Goal: Task Accomplishment & Management: Manage account settings

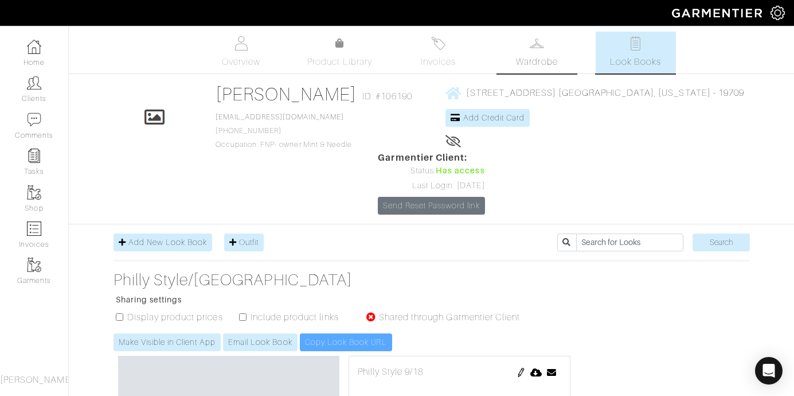
click at [537, 61] on span "Wardrobe" at bounding box center [536, 62] width 41 height 14
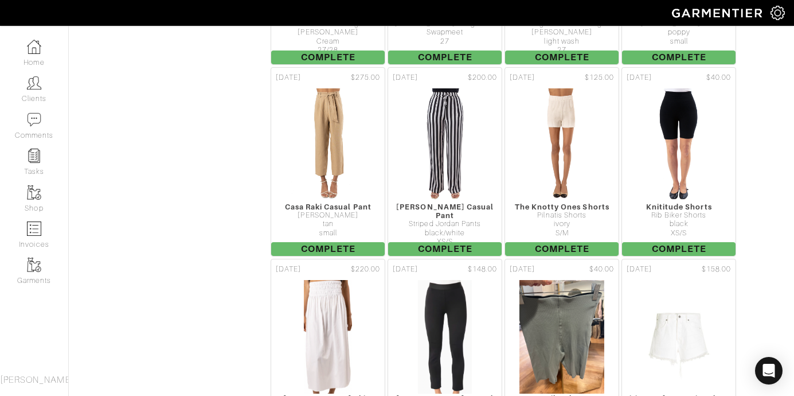
scroll to position [4533, 0]
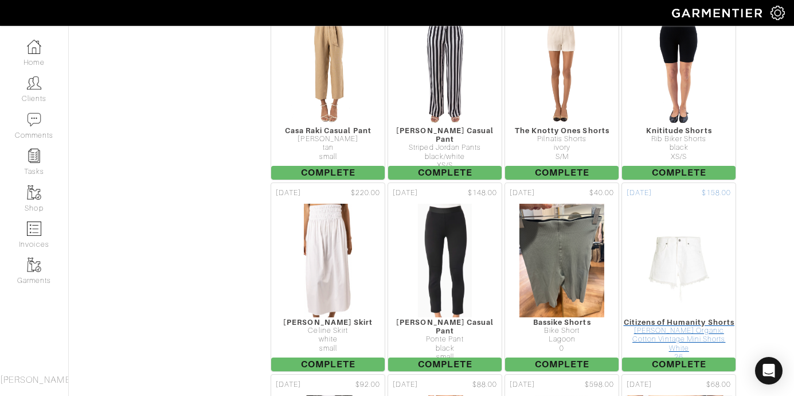
click at [688, 326] on div "[PERSON_NAME] Organic Cotton Vintage Mini Shorts" at bounding box center [679, 335] width 114 height 18
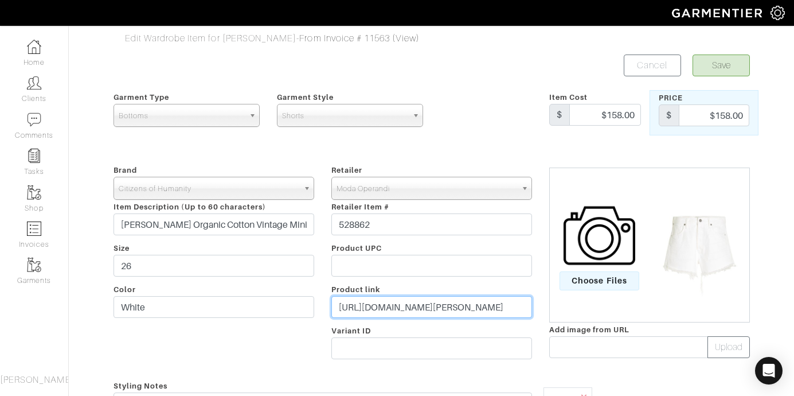
scroll to position [0, 973]
drag, startPoint x: 336, startPoint y: 306, endPoint x: 546, endPoint y: 342, distance: 213.5
click at [546, 342] on div "Brand - 032c 1017 ALYX 9SM 111SKIN 11 by [PERSON_NAME] 11 [PERSON_NAME] 12 Stor…" at bounding box center [432, 264] width 654 height 202
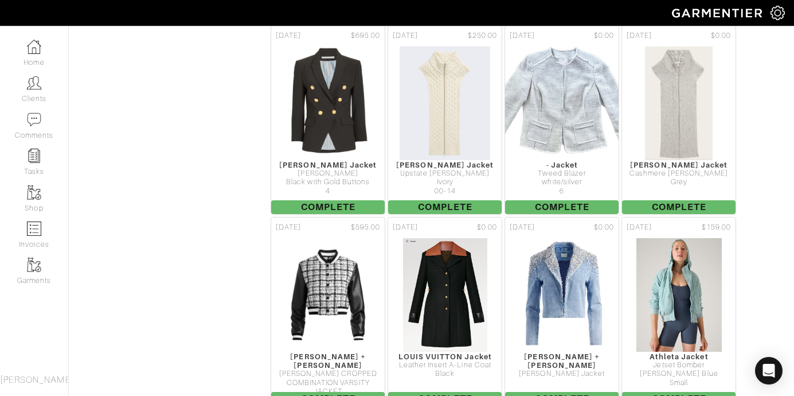
scroll to position [13677, 0]
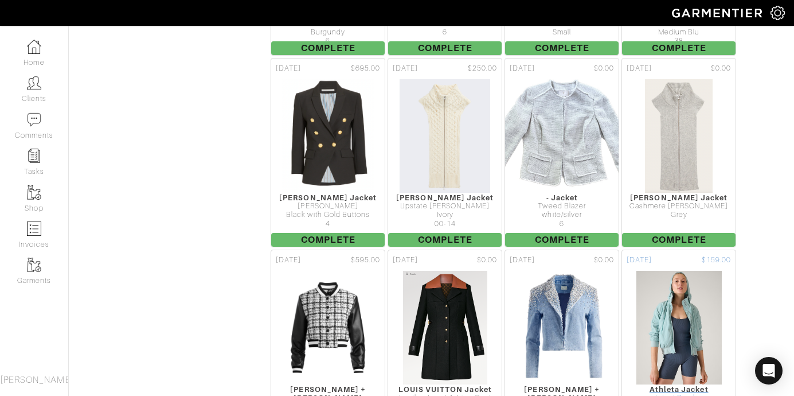
click at [685, 277] on img at bounding box center [679, 327] width 87 height 115
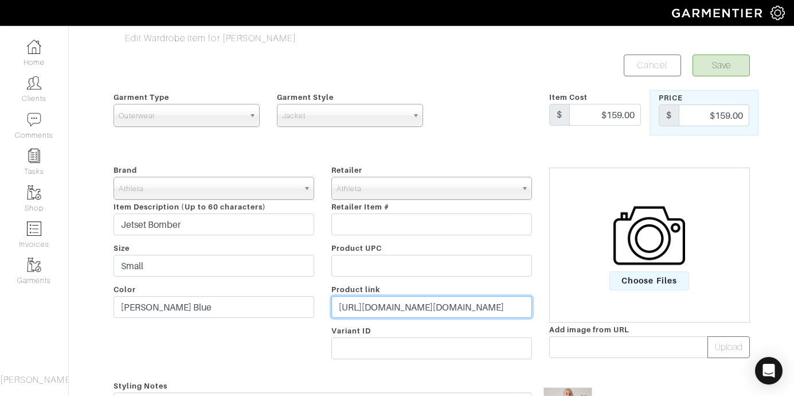
click at [439, 308] on input "[URL][DOMAIN_NAME][DOMAIN_NAME]" at bounding box center [431, 307] width 201 height 22
drag, startPoint x: 337, startPoint y: 308, endPoint x: 573, endPoint y: 324, distance: 237.3
click at [573, 324] on div "Brand - 032c 1017 ALYX 9SM 111SKIN 11 by [PERSON_NAME] 11 [PERSON_NAME] 12 Stor…" at bounding box center [432, 264] width 654 height 202
